Goal: Find specific page/section: Find specific page/section

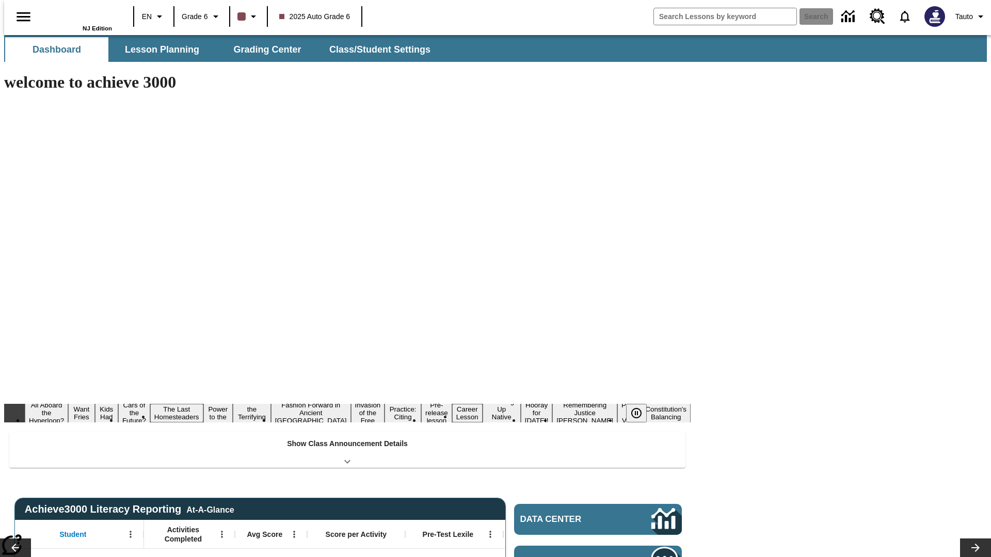
type input "-1"
click at [158, 50] on span "Lesson Planning" at bounding box center [162, 50] width 74 height 12
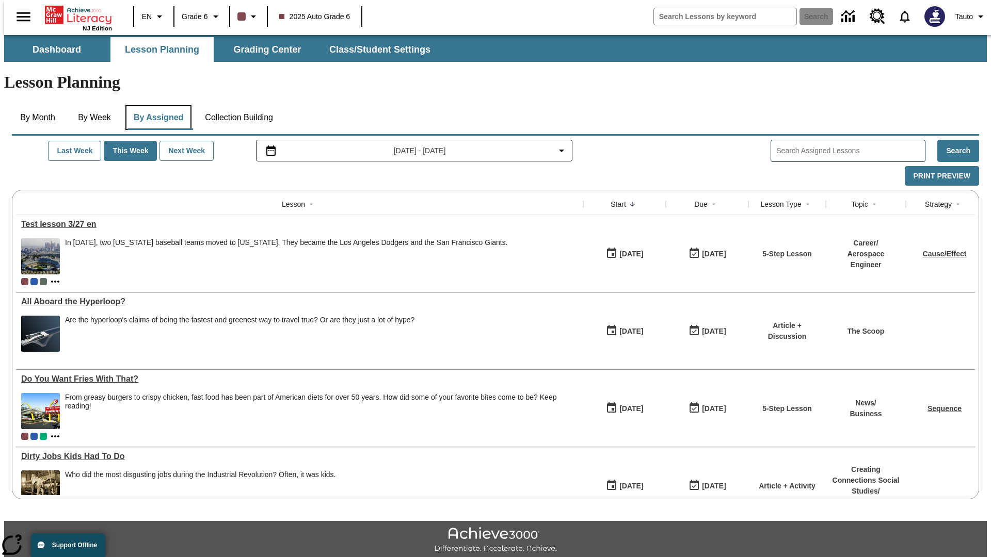
click at [156, 105] on button "By Assigned" at bounding box center [158, 117] width 66 height 25
type input "Test lesson 3/27 en"
